Goal: Transaction & Acquisition: Purchase product/service

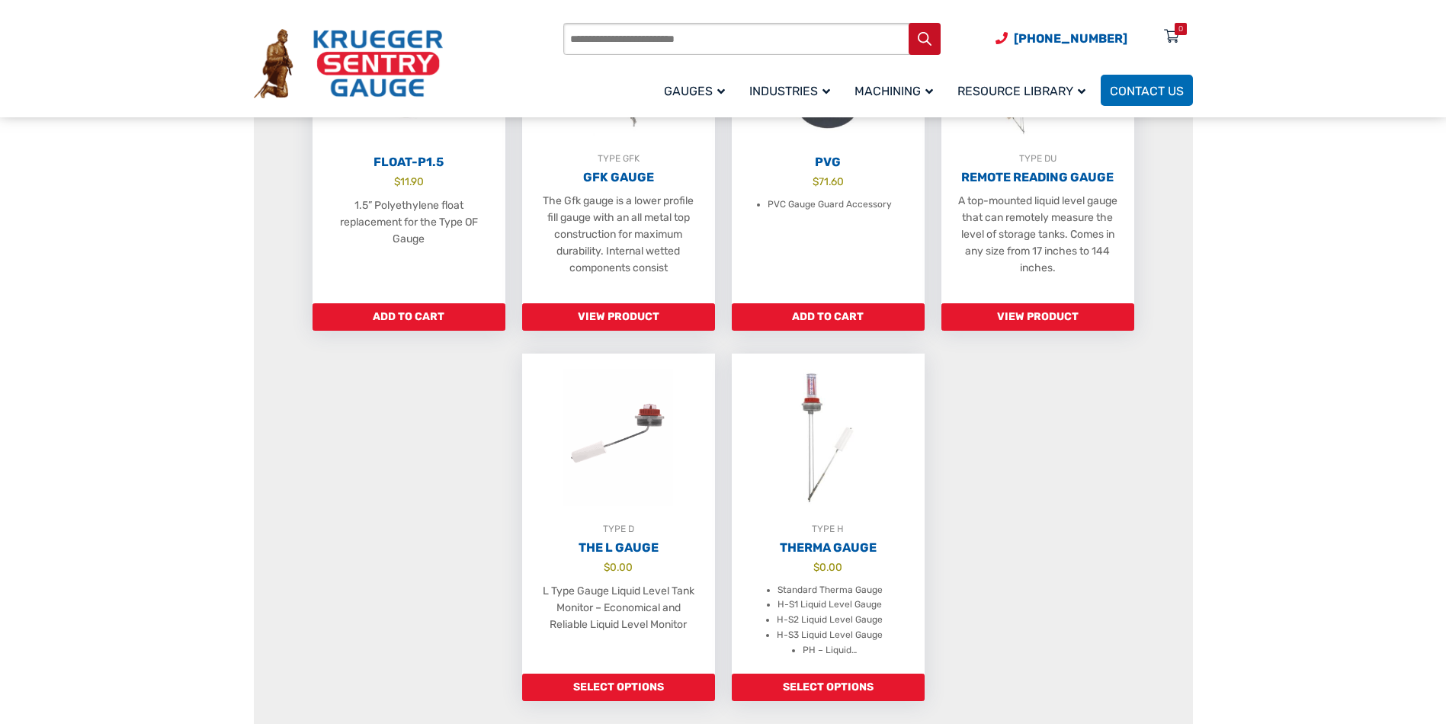
scroll to position [991, 0]
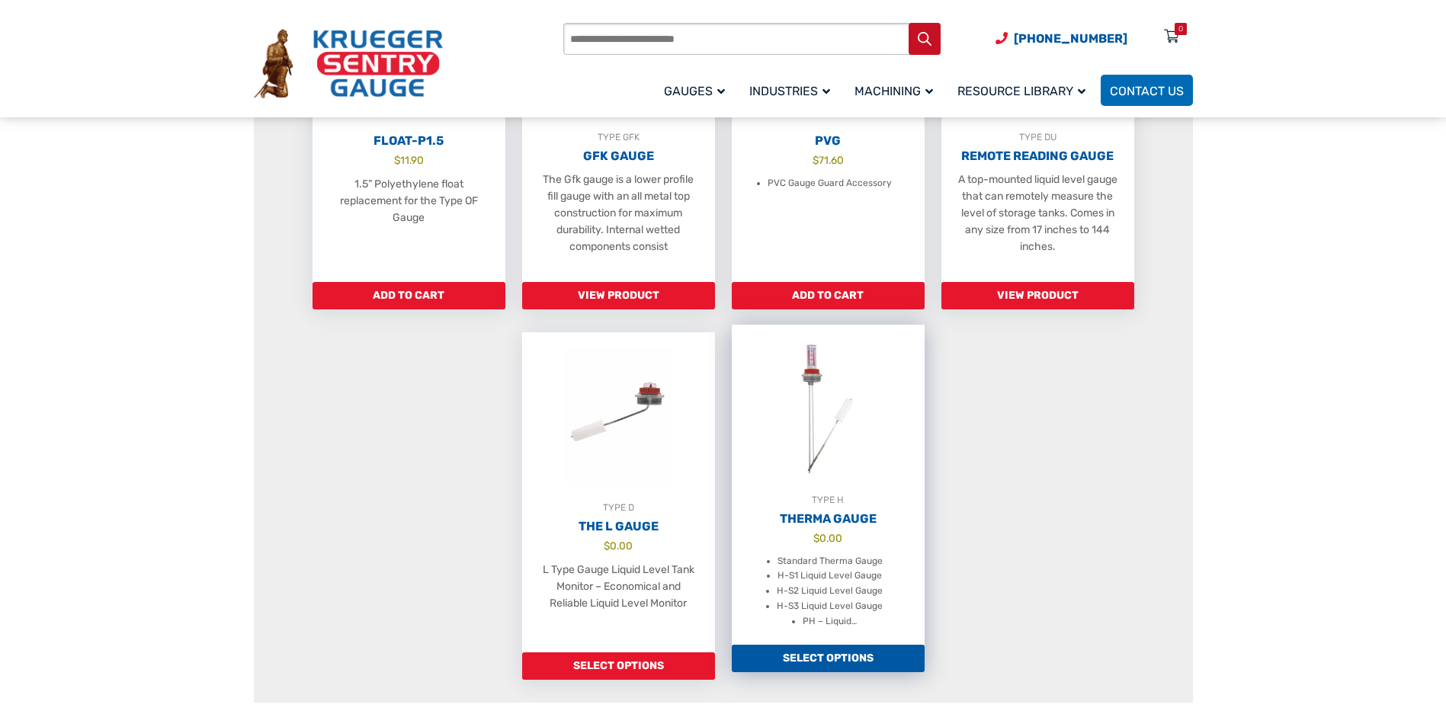
click at [789, 527] on h2 "Therma Gauge" at bounding box center [828, 518] width 193 height 15
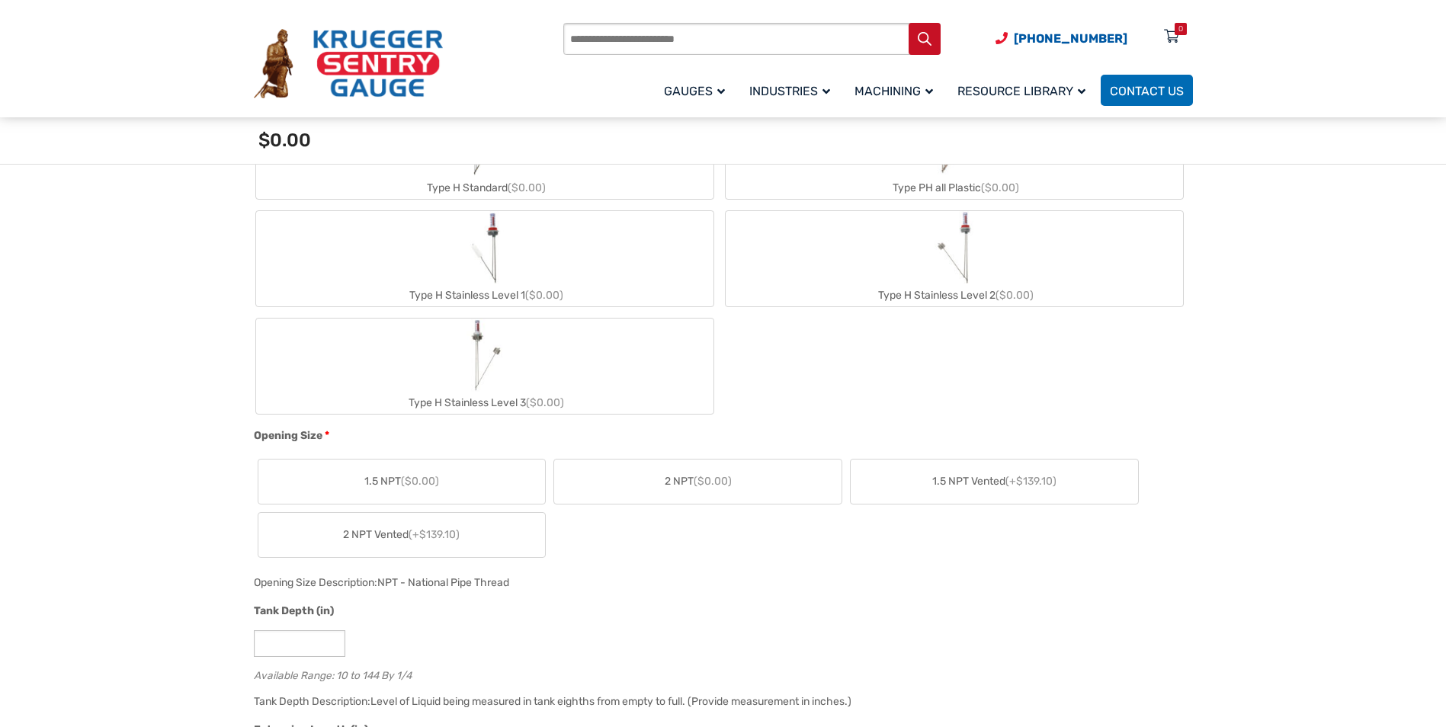
scroll to position [610, 0]
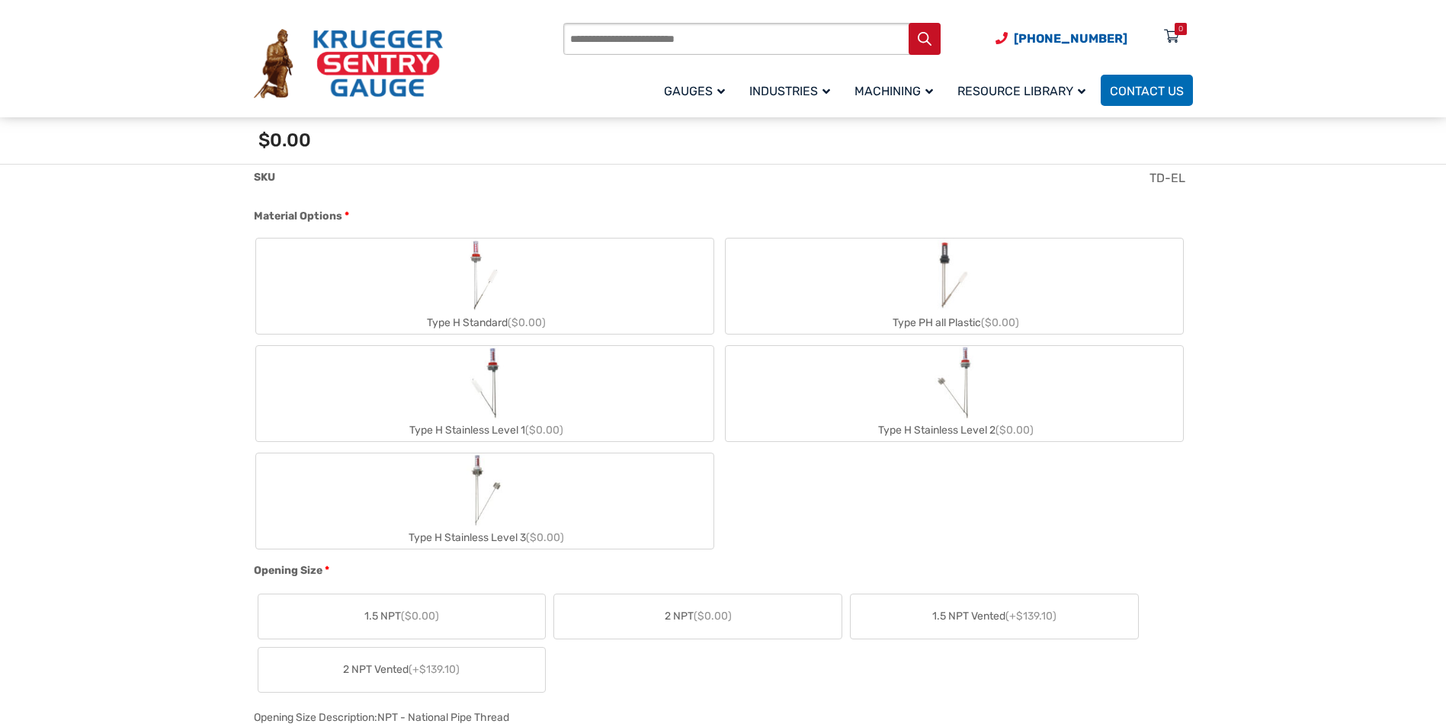
click at [986, 378] on label "Type H Stainless Level 2 ($0.00)" at bounding box center [954, 393] width 457 height 95
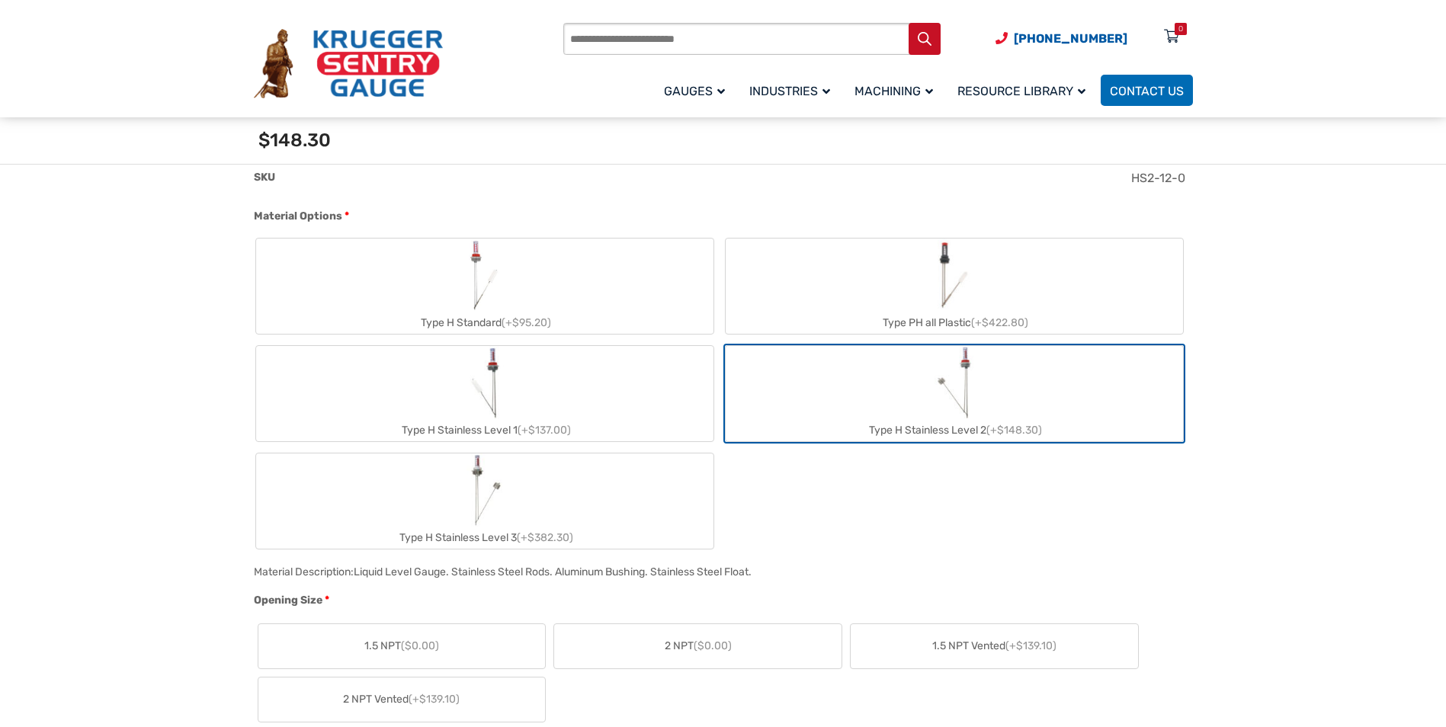
click at [652, 635] on label "2 NPT ($0.00)" at bounding box center [697, 646] width 287 height 44
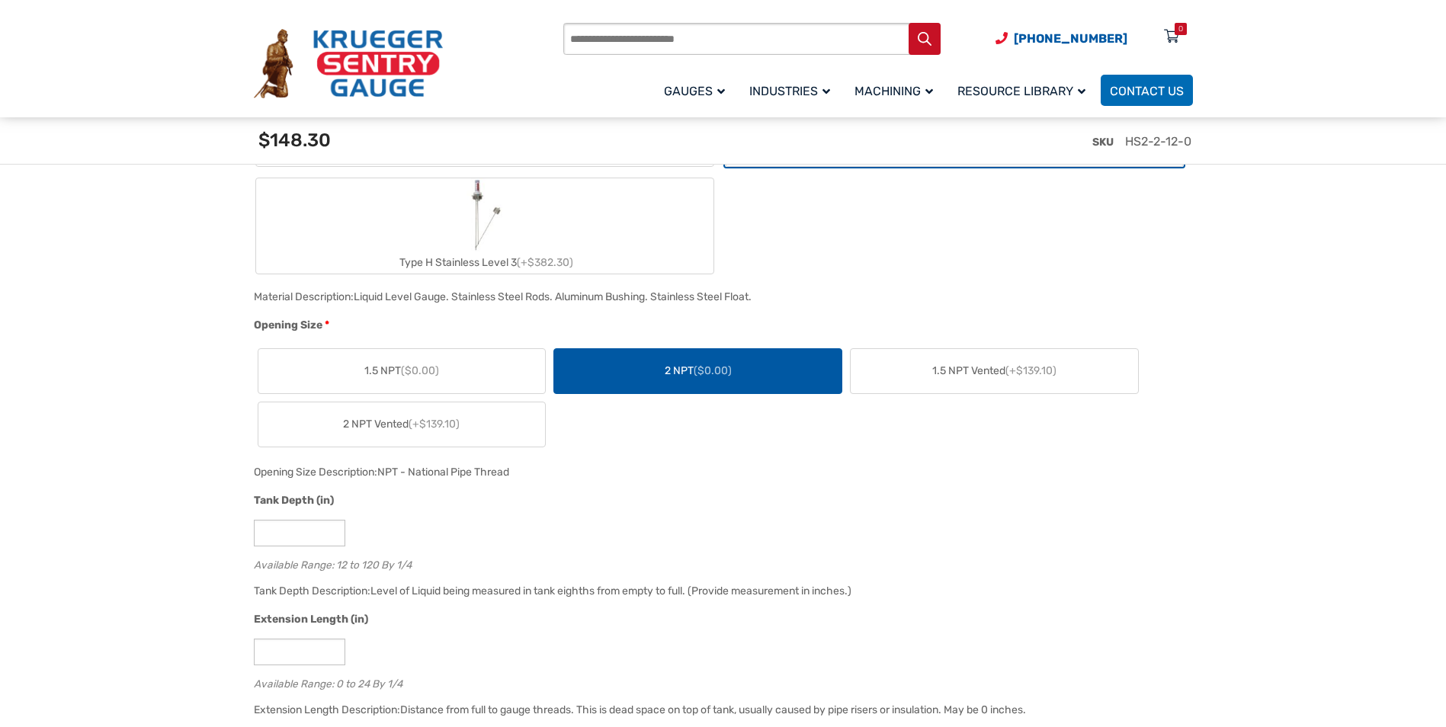
scroll to position [991, 0]
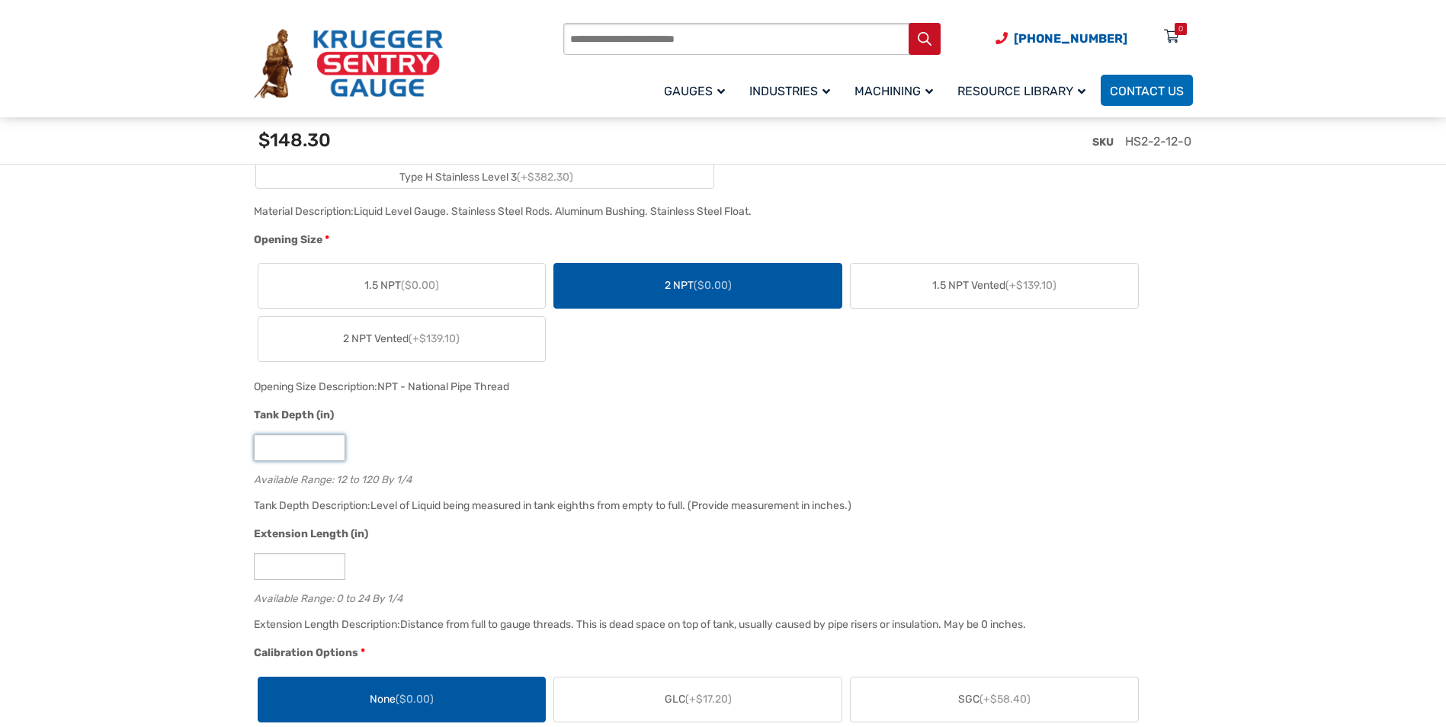
click at [313, 447] on input "**" at bounding box center [299, 447] width 91 height 27
type input "*"
type input "**"
click at [313, 575] on input "*" at bounding box center [299, 566] width 91 height 27
type input "*"
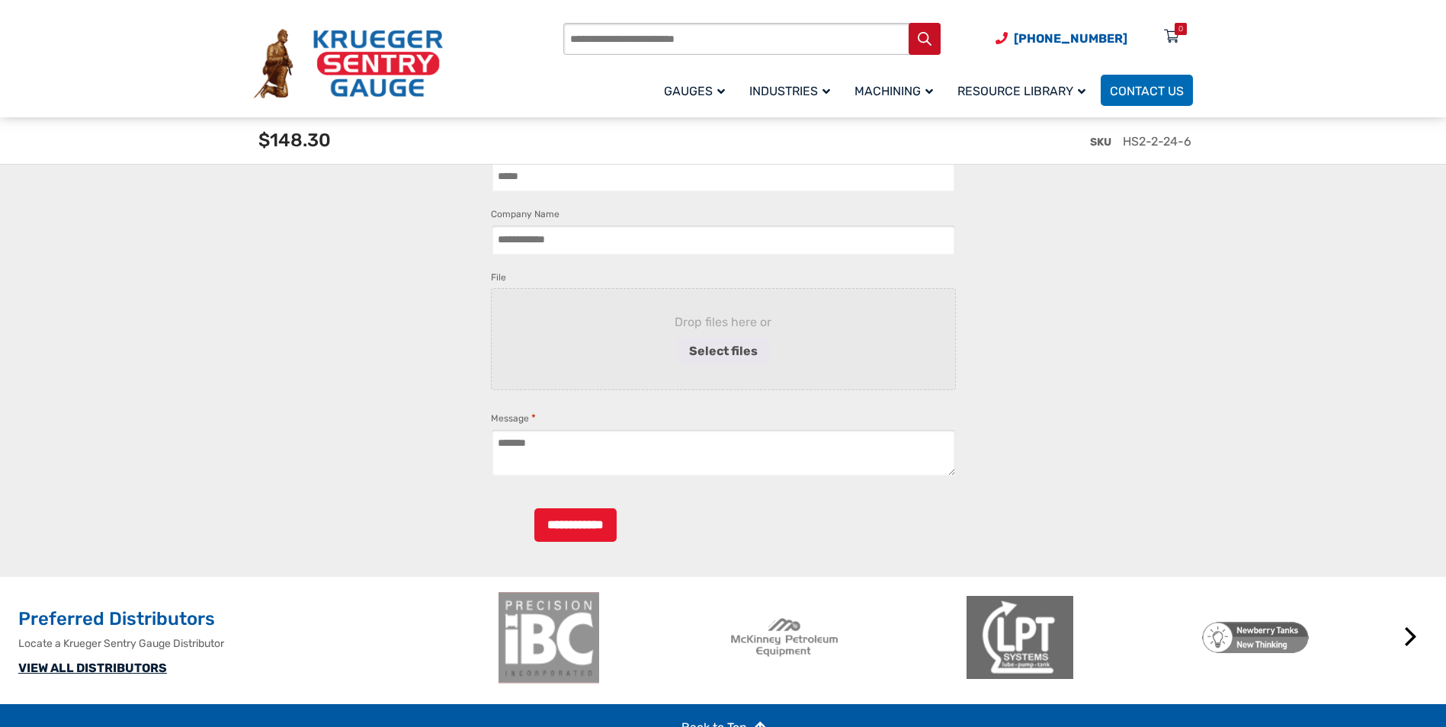
scroll to position [3582, 0]
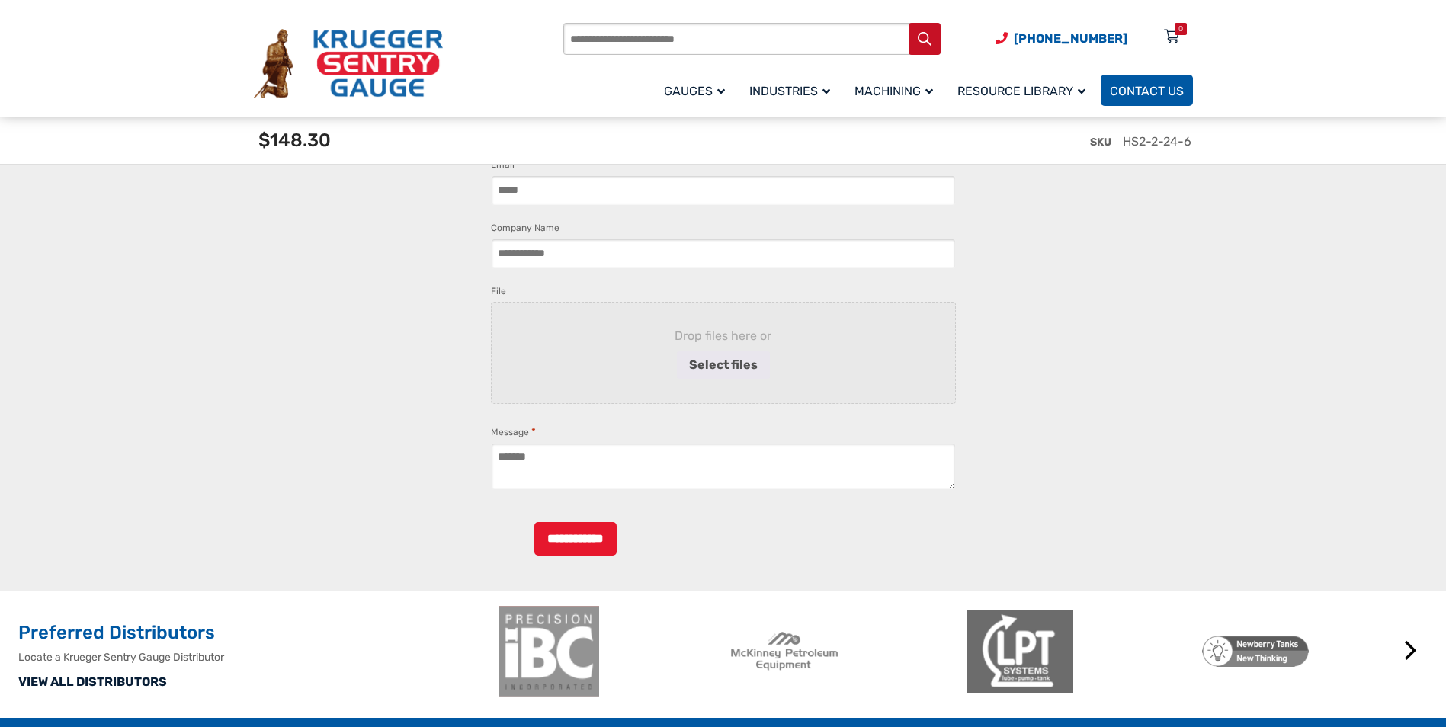
type input "*"
click at [1139, 75] on link "Contact Us" at bounding box center [1147, 90] width 92 height 31
